Goal: Information Seeking & Learning: Understand process/instructions

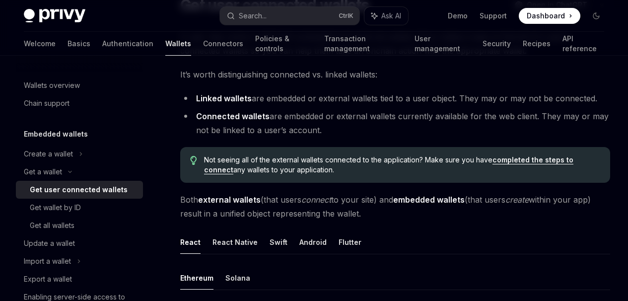
scroll to position [96, 0]
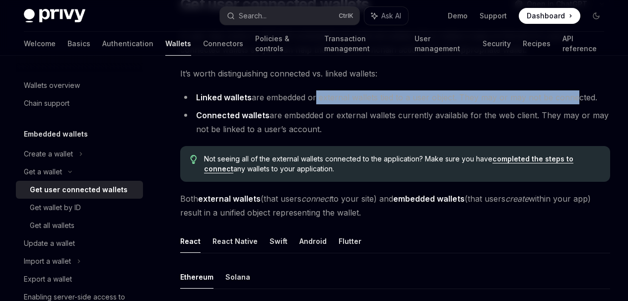
drag, startPoint x: 315, startPoint y: 134, endPoint x: 337, endPoint y: 145, distance: 24.8
click at [337, 104] on li "Linked wallets are embedded or external wallets tied to a user object. They may…" at bounding box center [395, 97] width 430 height 14
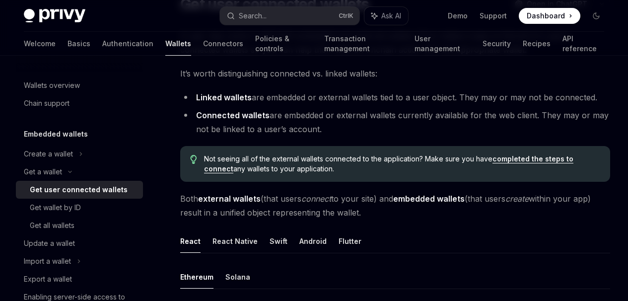
drag, startPoint x: 303, startPoint y: 166, endPoint x: 307, endPoint y: 174, distance: 9.3
click at [307, 136] on li "Connected wallets are embedded or external wallets currently available for the …" at bounding box center [395, 122] width 430 height 28
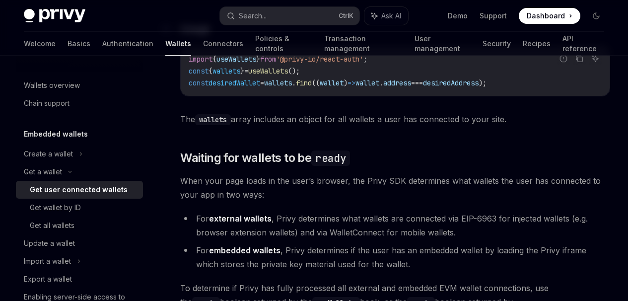
scroll to position [455, 0]
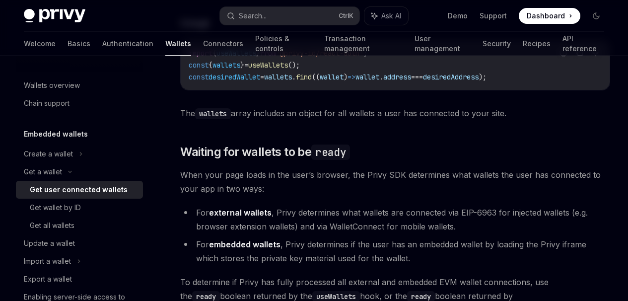
click at [240, 69] on span "wallets" at bounding box center [226, 65] width 28 height 9
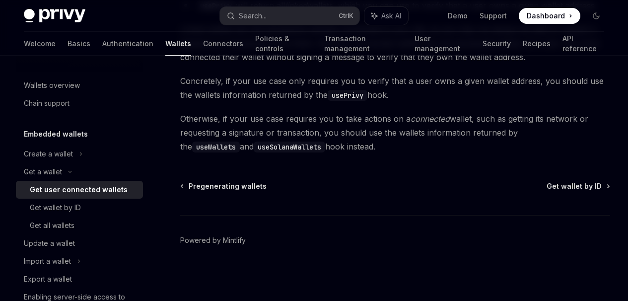
scroll to position [1197, 0]
click at [546, 191] on span "Get wallet by ID" at bounding box center [573, 186] width 55 height 10
type textarea "*"
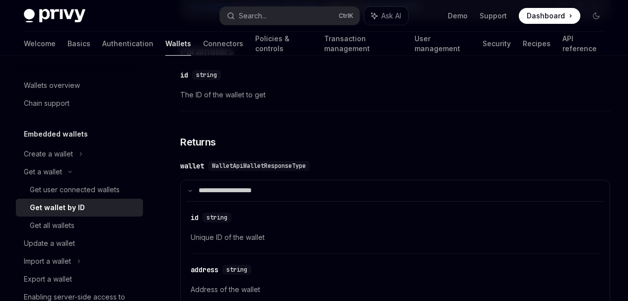
scroll to position [317, 0]
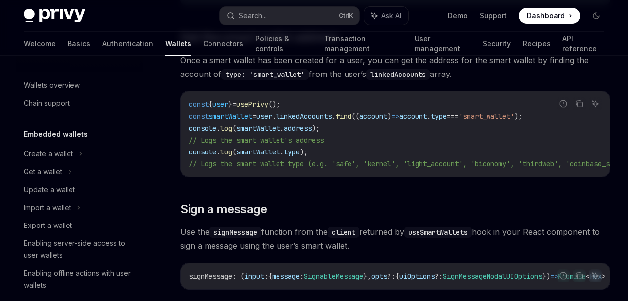
scroll to position [291, 0]
